Goal: Book appointment/travel/reservation

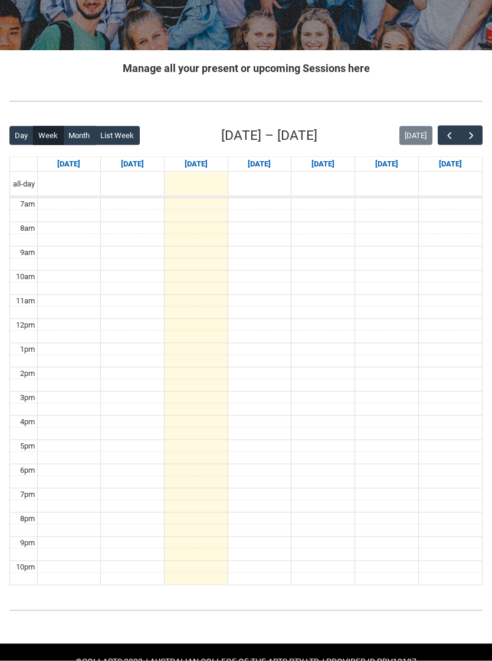
click at [476, 135] on span "button" at bounding box center [472, 136] width 12 height 12
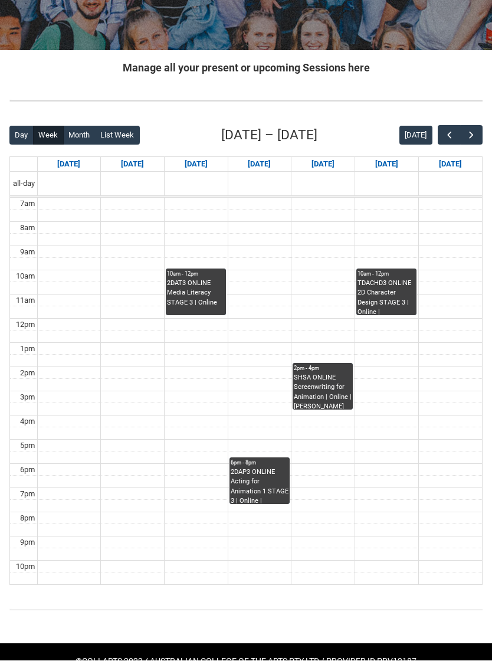
click at [476, 126] on button "button" at bounding box center [471, 135] width 22 height 19
click at [479, 129] on button "button" at bounding box center [471, 135] width 22 height 19
click at [481, 129] on button "button" at bounding box center [471, 135] width 22 height 19
click at [478, 130] on button "button" at bounding box center [471, 135] width 22 height 19
click at [449, 136] on span "button" at bounding box center [450, 136] width 12 height 12
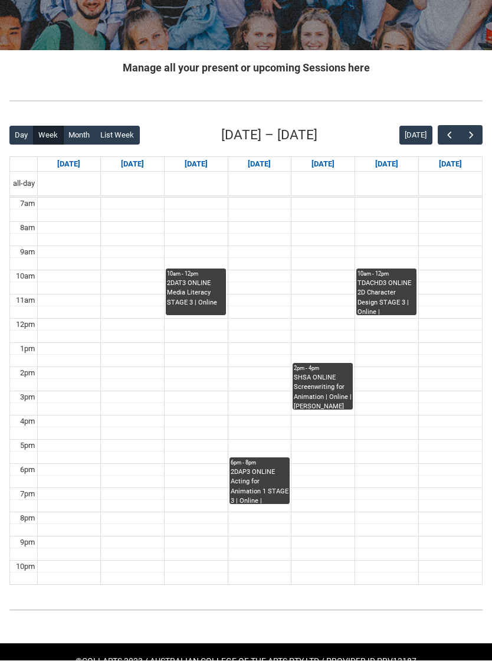
click at [446, 139] on span "button" at bounding box center [450, 136] width 12 height 12
click at [447, 138] on span "button" at bounding box center [450, 136] width 12 height 12
click at [447, 137] on span "button" at bounding box center [450, 136] width 12 height 12
click at [472, 131] on span "button" at bounding box center [472, 136] width 12 height 12
click at [475, 132] on span "button" at bounding box center [472, 136] width 12 height 12
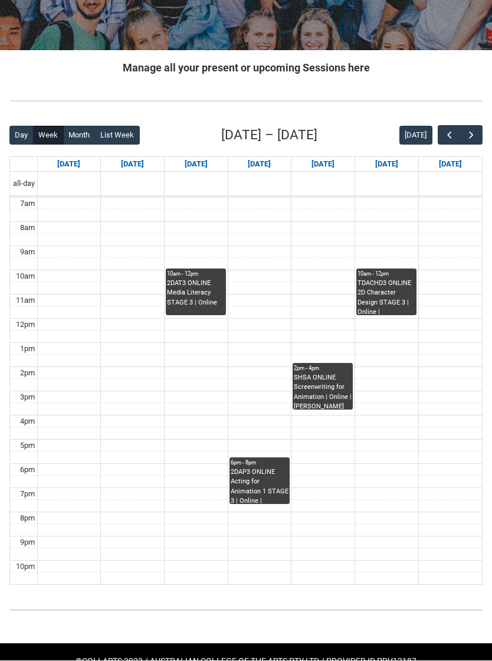
click at [478, 130] on button "button" at bounding box center [471, 135] width 22 height 19
click at [478, 131] on button "button" at bounding box center [471, 135] width 22 height 19
click at [423, 126] on button "[DATE]" at bounding box center [416, 135] width 33 height 19
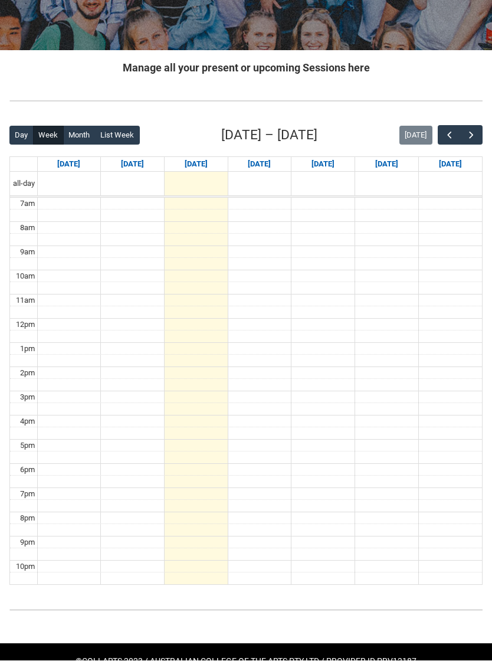
click at [468, 130] on span "button" at bounding box center [472, 136] width 12 height 12
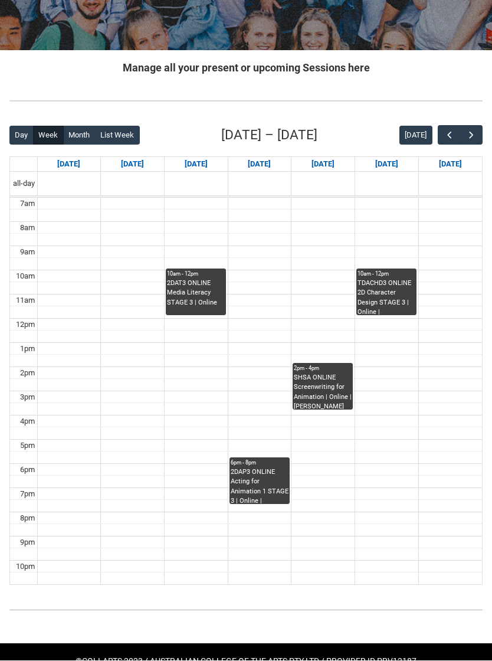
click at [476, 128] on button "button" at bounding box center [471, 135] width 22 height 19
click at [472, 137] on span "button" at bounding box center [472, 136] width 12 height 12
click at [472, 135] on span "button" at bounding box center [472, 136] width 12 height 12
click at [470, 134] on span "button" at bounding box center [472, 136] width 12 height 12
click at [472, 135] on span "button" at bounding box center [472, 136] width 12 height 12
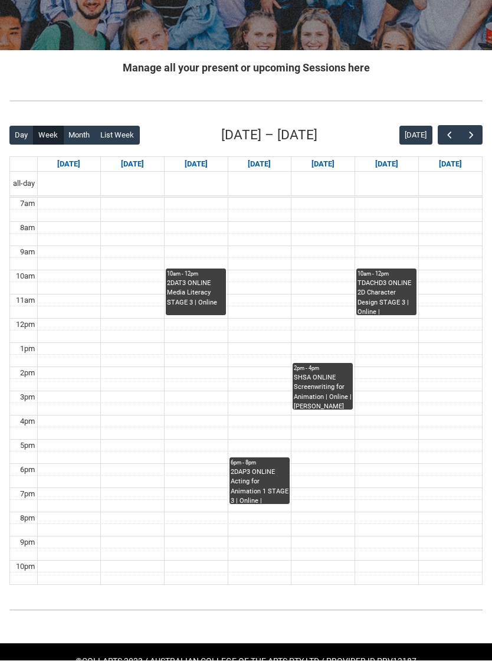
click at [475, 136] on span "button" at bounding box center [472, 136] width 12 height 12
click at [474, 136] on span "button" at bounding box center [472, 136] width 12 height 12
click at [471, 137] on span "button" at bounding box center [472, 136] width 12 height 12
click at [446, 138] on span "button" at bounding box center [450, 136] width 12 height 12
click at [447, 136] on span "button" at bounding box center [450, 136] width 12 height 12
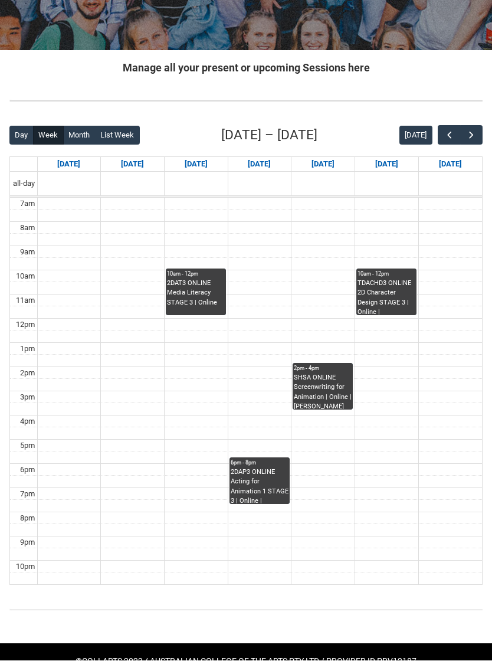
click at [447, 138] on span "button" at bounding box center [450, 136] width 12 height 12
click at [445, 139] on span "button" at bounding box center [450, 136] width 12 height 12
click at [444, 140] on span "button" at bounding box center [450, 136] width 12 height 12
click at [446, 142] on button "button" at bounding box center [449, 135] width 22 height 19
click at [447, 138] on span "button" at bounding box center [450, 136] width 12 height 12
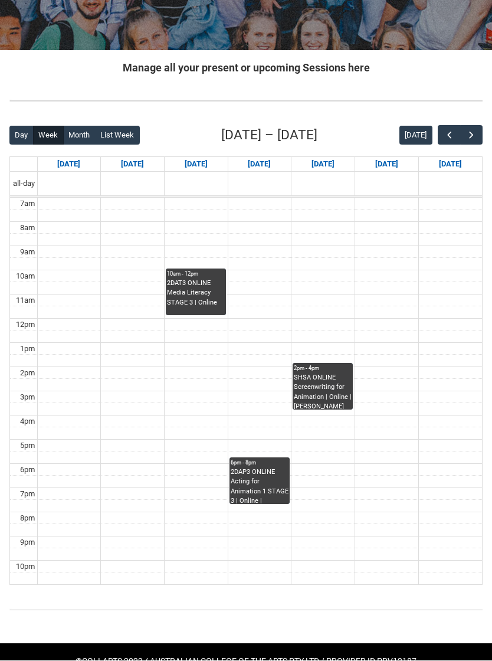
click at [444, 138] on span "button" at bounding box center [450, 136] width 12 height 12
click at [442, 133] on button "button" at bounding box center [449, 135] width 22 height 19
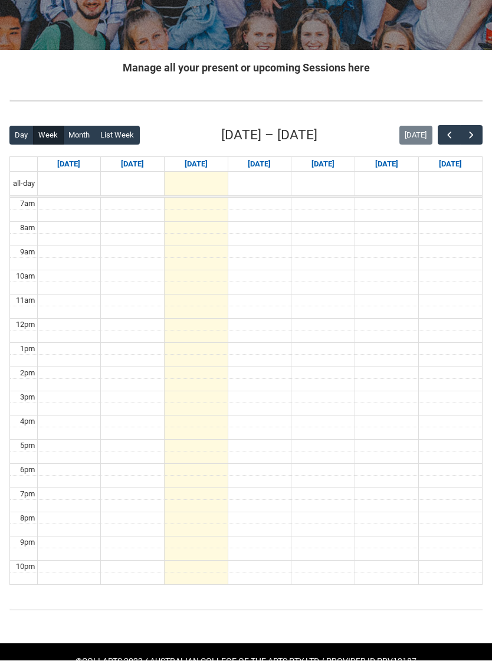
click at [470, 135] on span "button" at bounding box center [472, 136] width 12 height 12
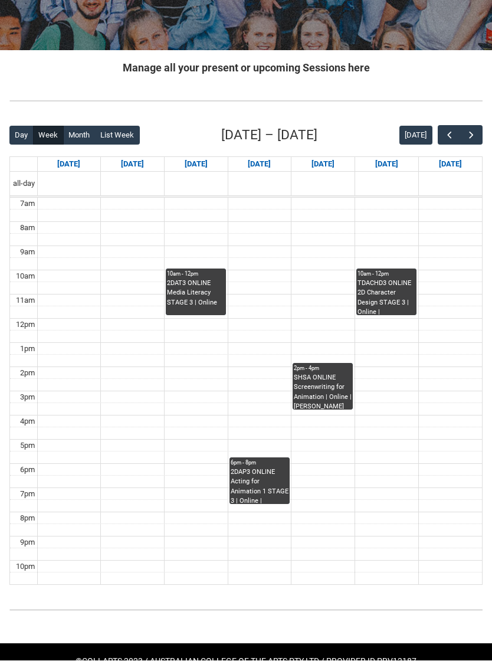
scroll to position [186, 0]
